Goal: Information Seeking & Learning: Learn about a topic

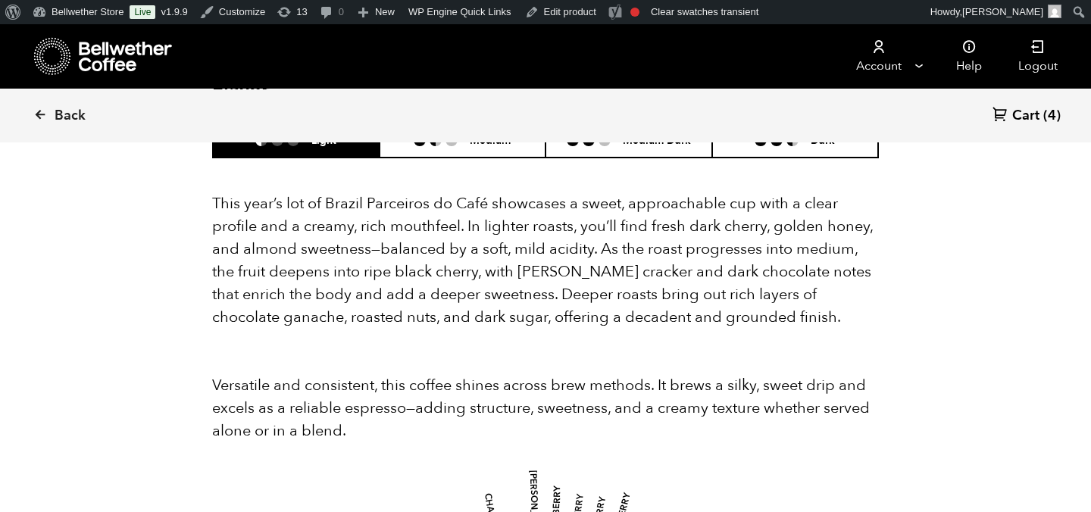
scroll to position [1538, 0]
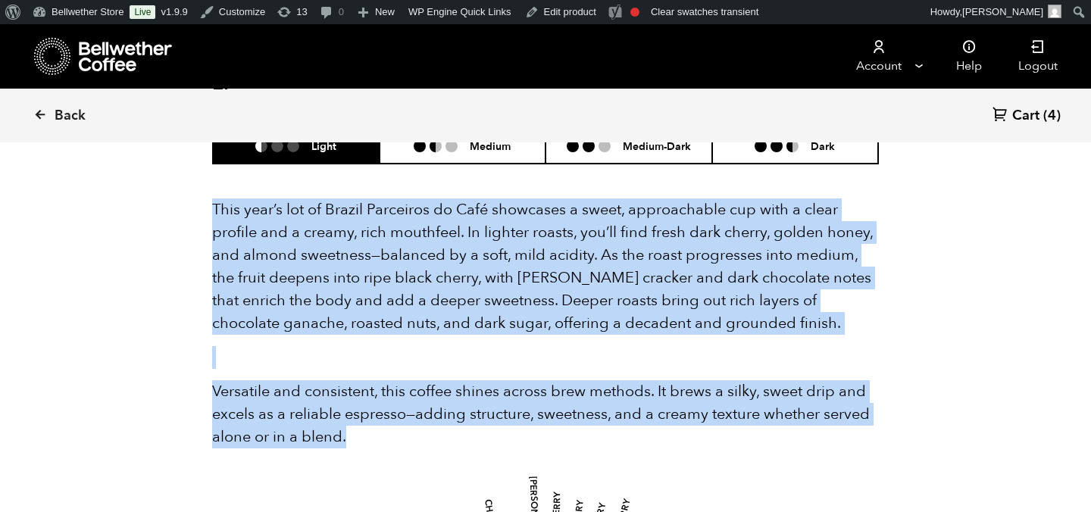
drag, startPoint x: 368, startPoint y: 411, endPoint x: 208, endPoint y: 194, distance: 269.9
copy div "This year’s lot of Brazil Parceiros do Café showcases a sweet, approachable cup…"
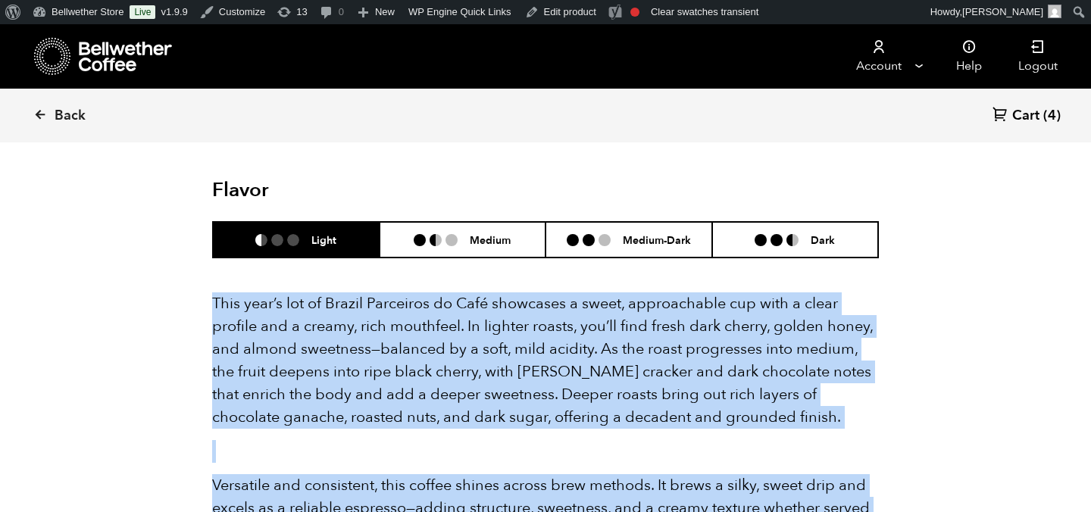
scroll to position [1525, 0]
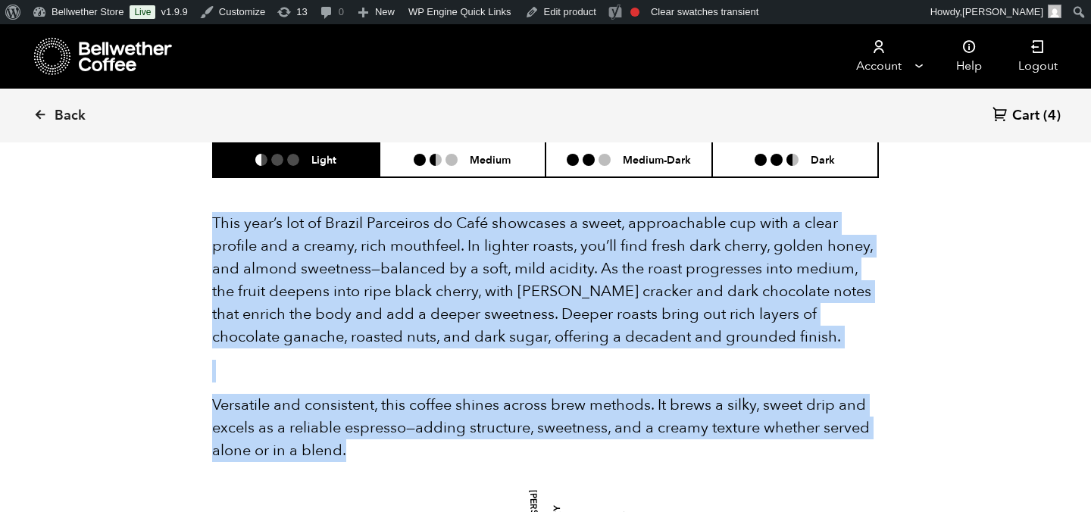
copy div "This year’s lot of Brazil Parceiros do Café showcases a sweet, approachable cup…"
click at [107, 62] on icon at bounding box center [126, 57] width 95 height 30
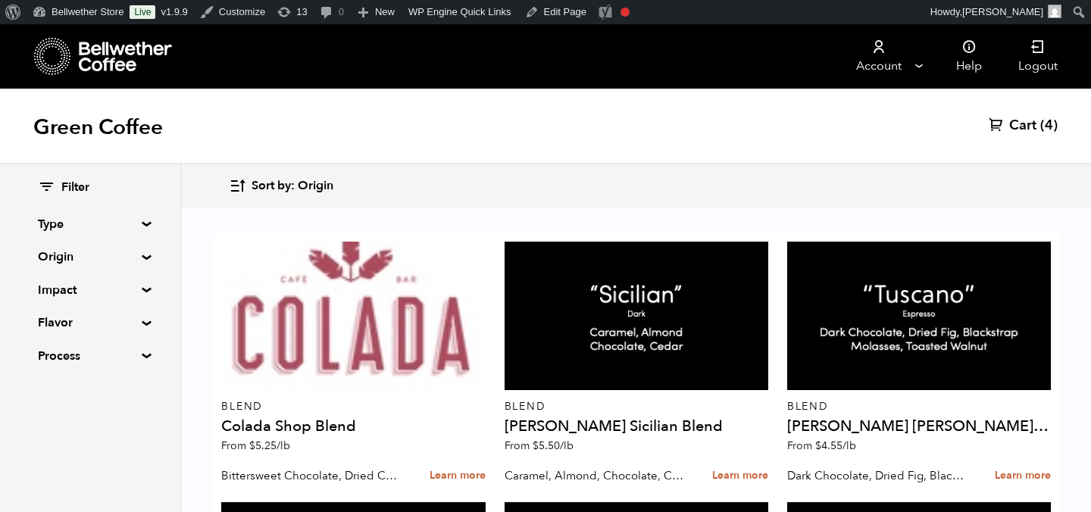
scroll to position [1691, 0]
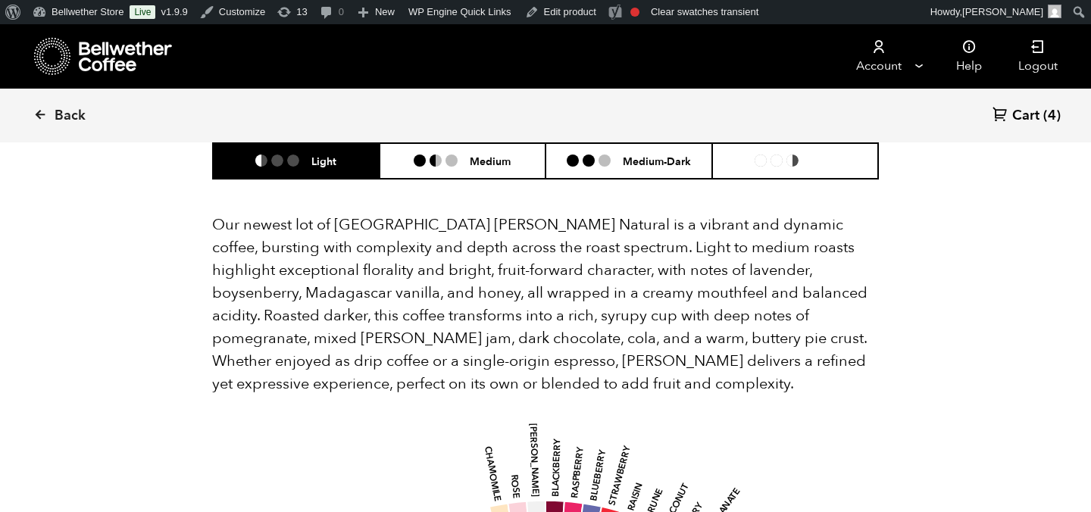
scroll to position [1442, 0]
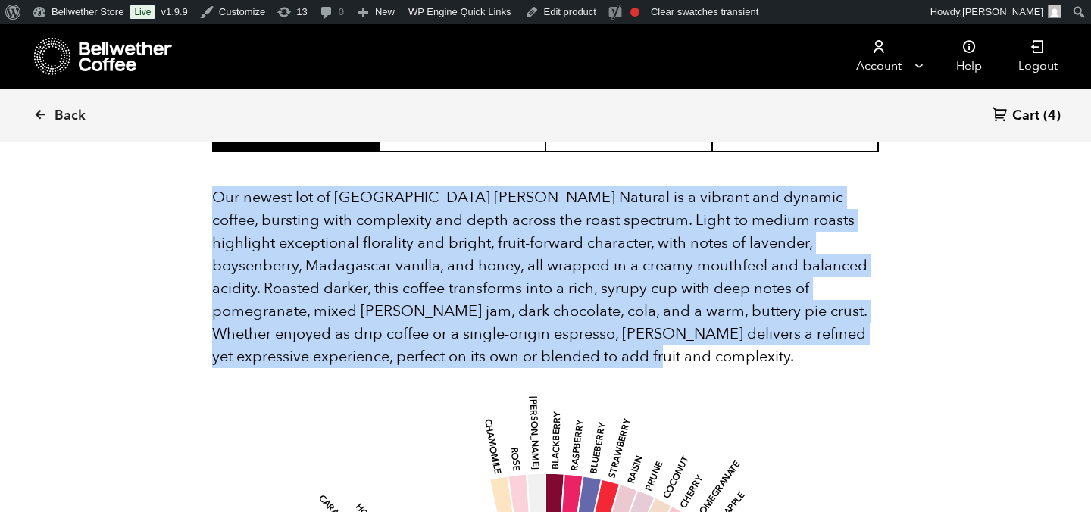
drag, startPoint x: 475, startPoint y: 339, endPoint x: 184, endPoint y: 180, distance: 331.6
copy p "Our newest lot of Ethiopia Shanta Golba Natural is a vibrant and dynamic coffee…"
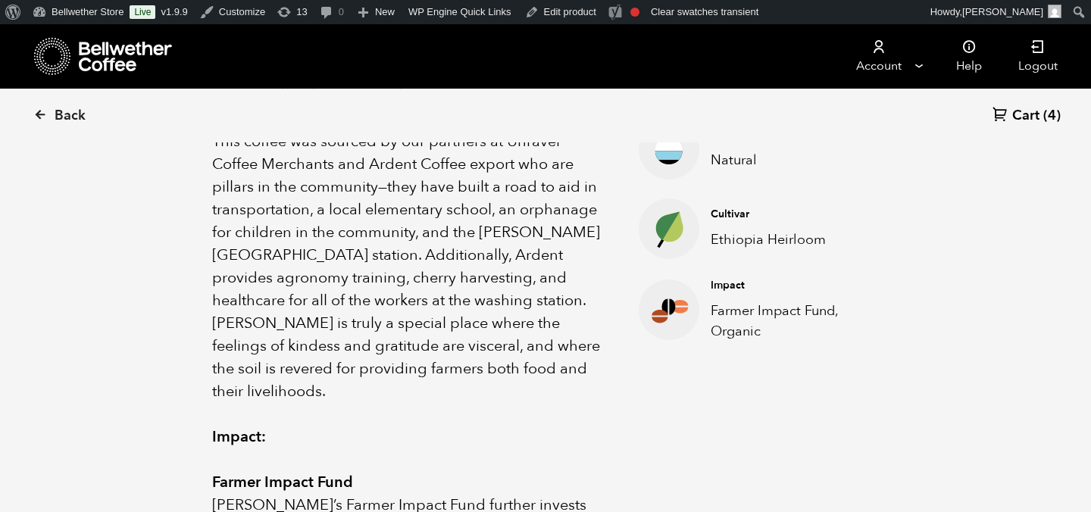
scroll to position [329, 0]
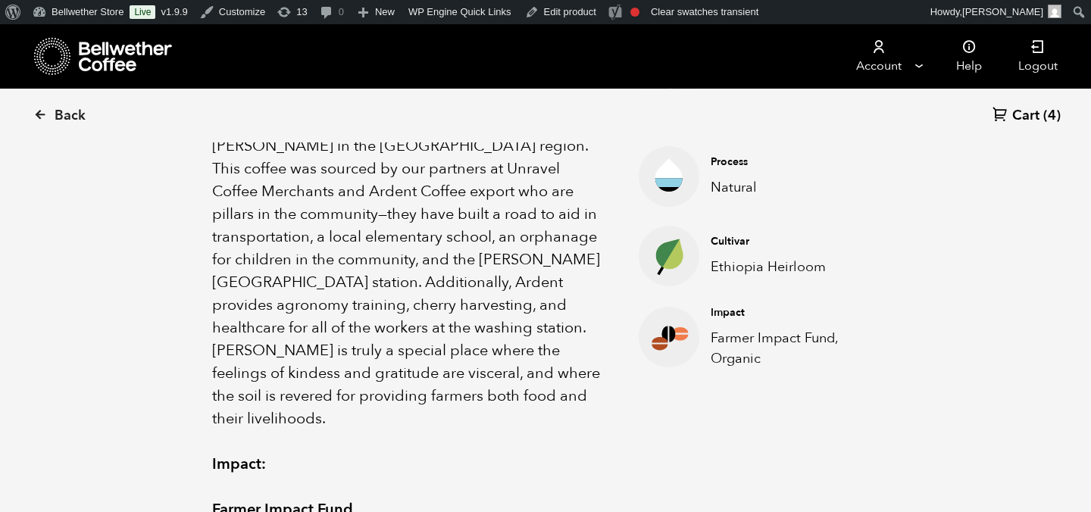
scroll to position [607, 0]
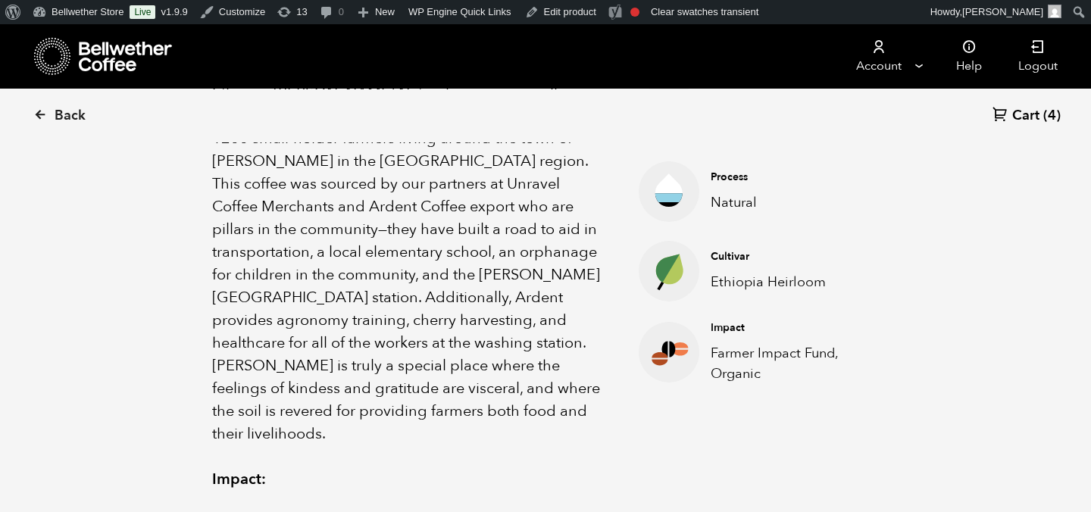
click at [503, 331] on p "Ethiopia Shanta Golba Natural is an organically produced, naturally processed c…" at bounding box center [406, 264] width 389 height 364
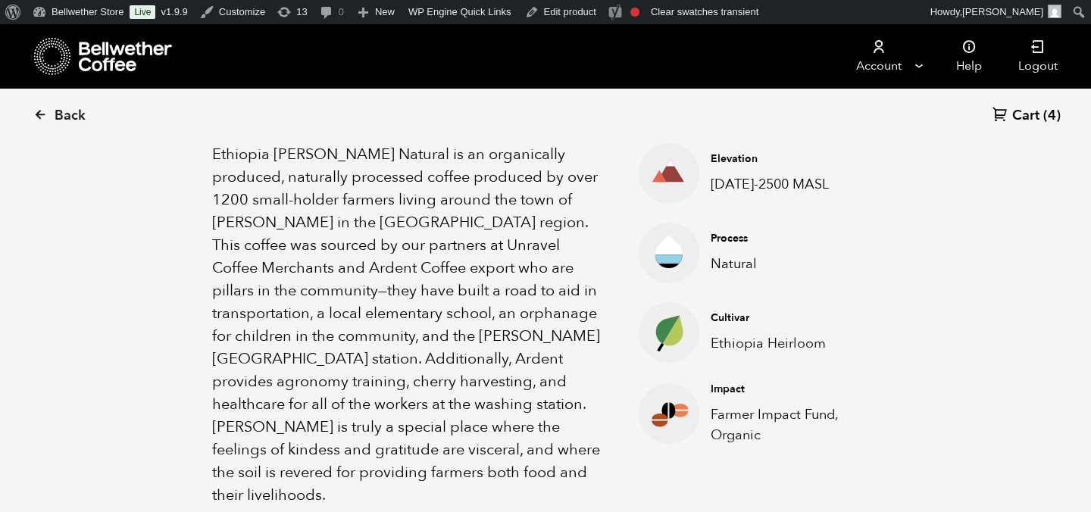
scroll to position [531, 0]
